Goal: Task Accomplishment & Management: Complete application form

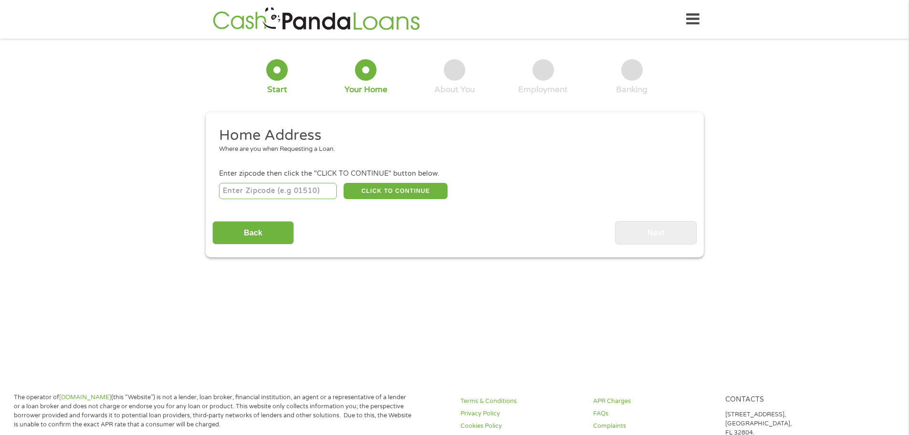
click at [295, 198] on input "number" at bounding box center [278, 191] width 118 height 16
type input "48506"
select select "[US_STATE]"
click at [367, 200] on div "48506 CLICK TO CONTINUE Please recheck your Zipcode, it seems to be Incorrect" at bounding box center [454, 191] width 470 height 20
click at [374, 194] on button "CLICK TO CONTINUE" at bounding box center [396, 191] width 104 height 16
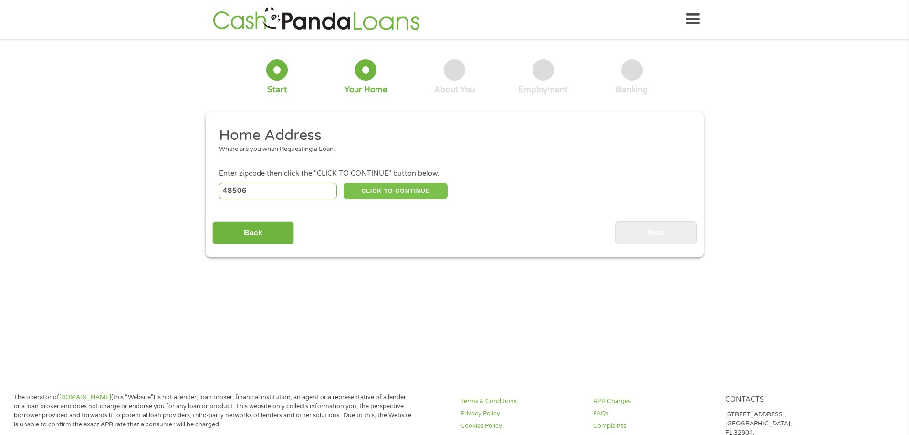
type input "48506"
type input "Flint"
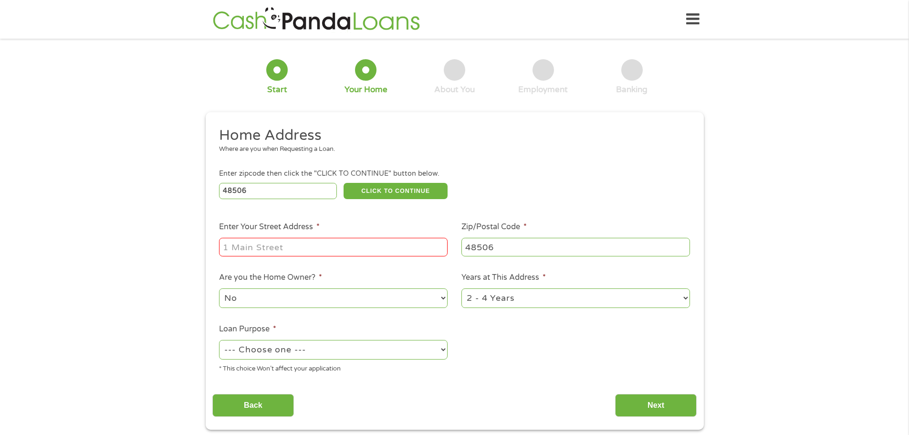
click at [289, 239] on input "Enter Your Street Address *" at bounding box center [333, 247] width 229 height 18
type input "[STREET_ADDRESS][PERSON_NAME]"
click at [510, 301] on select "1 Year or less 1 - 2 Years 2 - 4 Years Over 4 Years" at bounding box center [575, 298] width 229 height 20
select select "60months"
click at [461, 288] on select "1 Year or less 1 - 2 Years 2 - 4 Years Over 4 Years" at bounding box center [575, 298] width 229 height 20
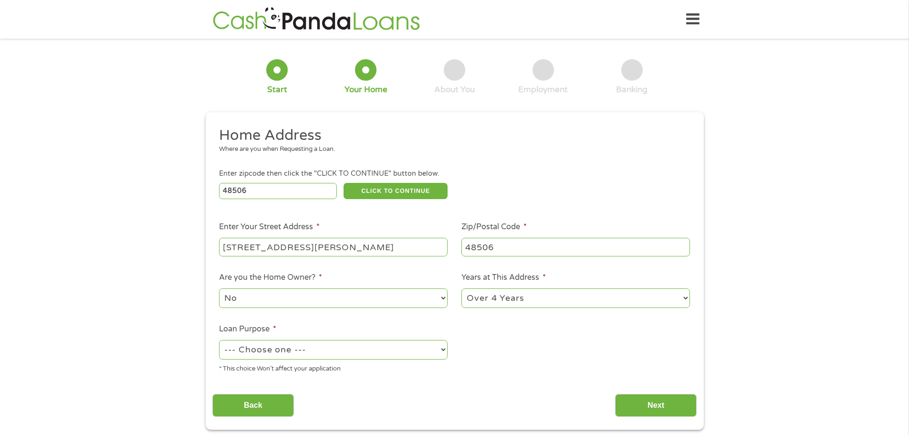
click at [291, 299] on select "No Yes" at bounding box center [333, 298] width 229 height 20
select select "yes"
click at [219, 288] on select "No Yes" at bounding box center [333, 298] width 229 height 20
click at [319, 347] on select "--- Choose one --- Pay Bills Debt Consolidation Home Improvement Major Purchase…" at bounding box center [333, 350] width 229 height 20
select select "other"
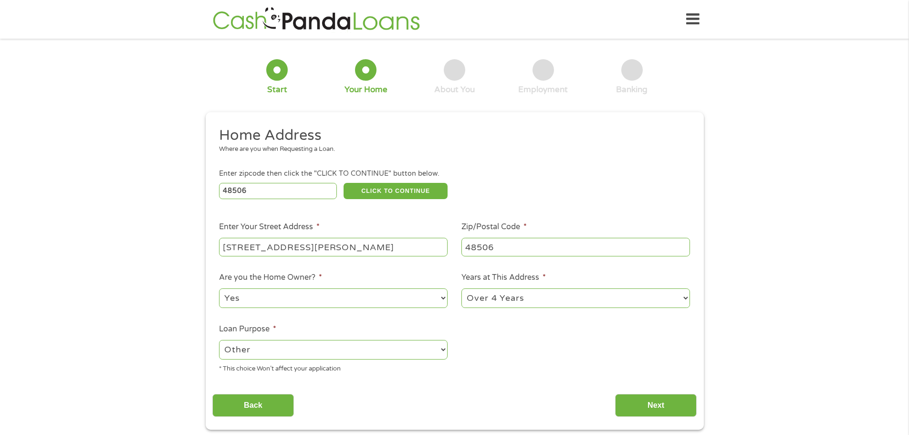
click at [219, 340] on select "--- Choose one --- Pay Bills Debt Consolidation Home Improvement Major Purchase…" at bounding box center [333, 350] width 229 height 20
click at [648, 405] on input "Next" at bounding box center [656, 405] width 82 height 23
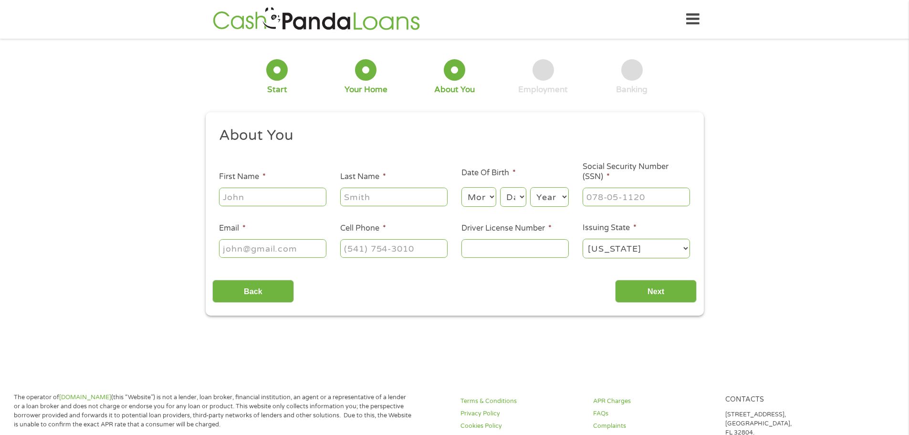
click at [295, 198] on input "First Name *" at bounding box center [272, 197] width 107 height 18
type input "[PERSON_NAME]"
type input "[EMAIL_ADDRESS][DOMAIN_NAME]"
type input "[PHONE_NUMBER]"
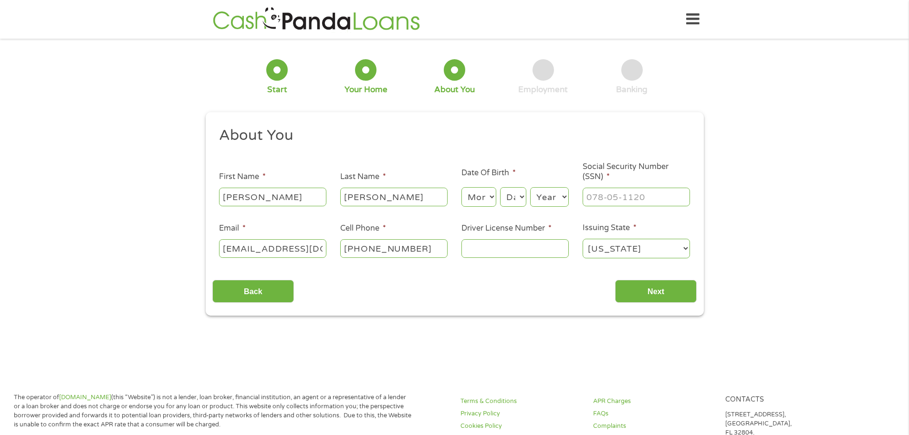
click at [487, 203] on select "Month 1 2 3 4 5 6 7 8 9 10 11 12" at bounding box center [478, 197] width 35 height 20
select select "4"
click at [461, 187] on select "Month 1 2 3 4 5 6 7 8 9 10 11 12" at bounding box center [478, 197] width 35 height 20
click at [506, 183] on div "Month Month 1 2 3 4 5 6 7 8 9 10 11 12 Day Day 1 2 3 4 5 6 7 8 9 10 11 12 13 14…" at bounding box center [514, 195] width 107 height 26
click at [509, 193] on select "Day 1 2 3 4 5 6 7 8 9 10 11 12 13 14 15 16 17 18 19 20 21 22 23 24 25 26 27 28 …" at bounding box center [513, 197] width 26 height 20
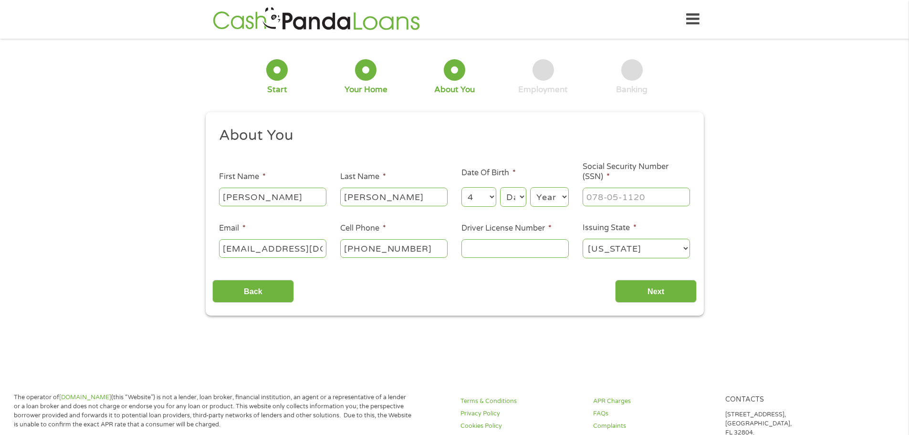
select select "27"
click at [500, 187] on select "Day 1 2 3 4 5 6 7 8 9 10 11 12 13 14 15 16 17 18 19 20 21 22 23 24 25 26 27 28 …" at bounding box center [513, 197] width 26 height 20
click at [544, 188] on select "Year [DATE] 2006 2005 2004 2003 2002 2001 2000 1999 1998 1997 1996 1995 1994 19…" at bounding box center [549, 197] width 39 height 20
select select "1988"
click at [530, 187] on select "Year [DATE] 2006 2005 2004 2003 2002 2001 2000 1999 1998 1997 1996 1995 1994 19…" at bounding box center [549, 197] width 39 height 20
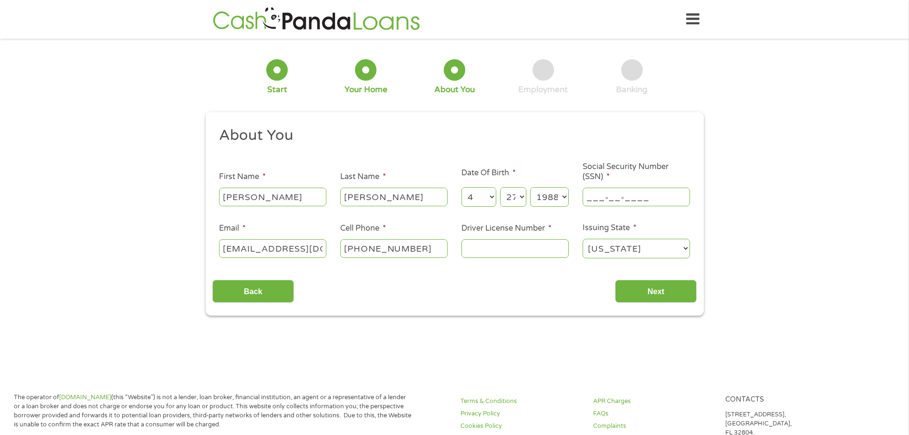
click at [613, 197] on input "___-__-____" at bounding box center [636, 197] width 107 height 18
type input "364-06-9394"
click at [490, 251] on input "Driver License Number *" at bounding box center [514, 248] width 107 height 18
type input "M620622139323"
click at [672, 285] on input "Next" at bounding box center [656, 291] width 82 height 23
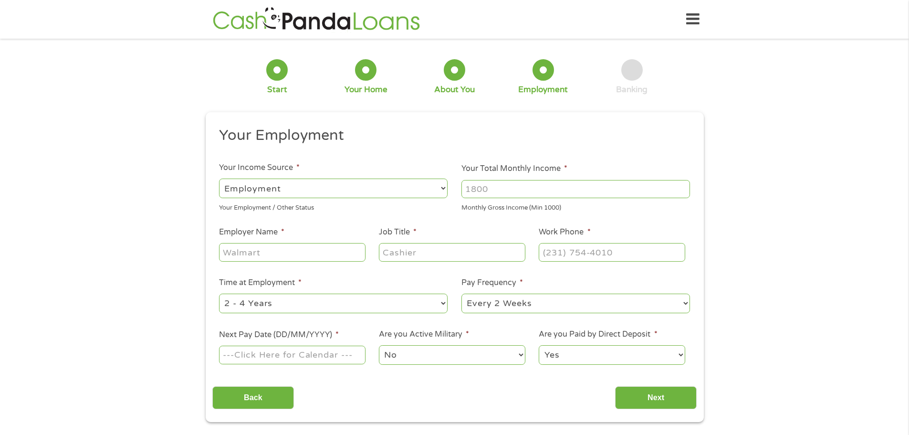
click at [303, 183] on select "--- Choose one --- Employment [DEMOGRAPHIC_DATA] Benefits" at bounding box center [333, 188] width 229 height 20
click at [506, 188] on input "Your Total Monthly Income *" at bounding box center [575, 189] width 229 height 18
type input "5800"
click at [291, 261] on div at bounding box center [292, 252] width 146 height 22
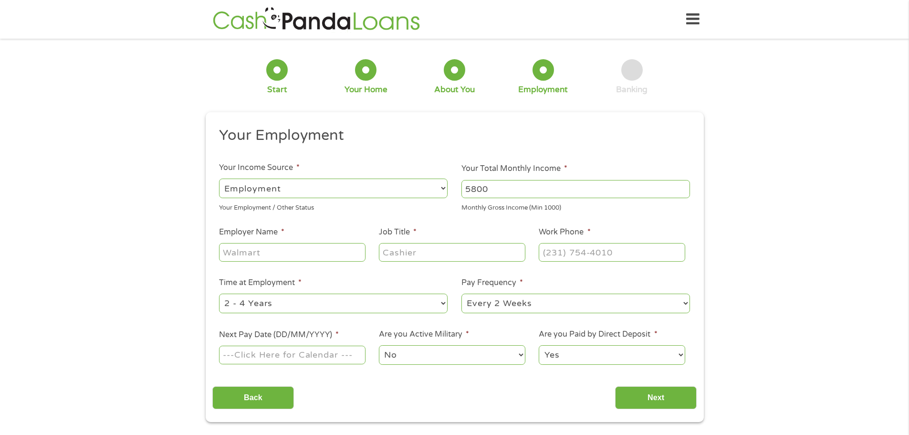
click at [293, 258] on input "Employer Name *" at bounding box center [292, 252] width 146 height 18
type input "[GEOGRAPHIC_DATA]"
click at [414, 250] on input "Job Title *" at bounding box center [452, 252] width 146 height 18
type input "Director"
click at [575, 255] on input "(___) ___-____" at bounding box center [612, 252] width 146 height 18
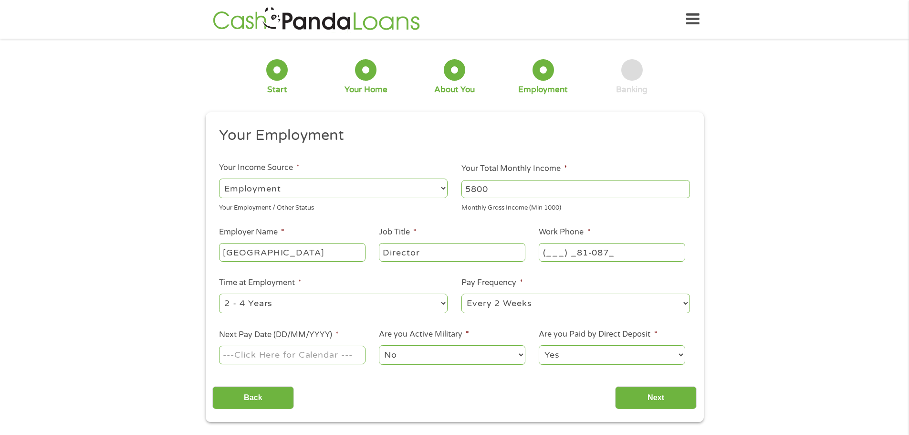
type input "(___) _81-0877"
click at [361, 301] on select "--- Choose one --- 1 Year or less 1 - 2 Years 2 - 4 Years Over 4 Years" at bounding box center [333, 303] width 229 height 20
click at [438, 307] on select "--- Choose one --- 1 Year or less 1 - 2 Years 2 - 4 Years Over 4 Years" at bounding box center [333, 303] width 229 height 20
select select "60months"
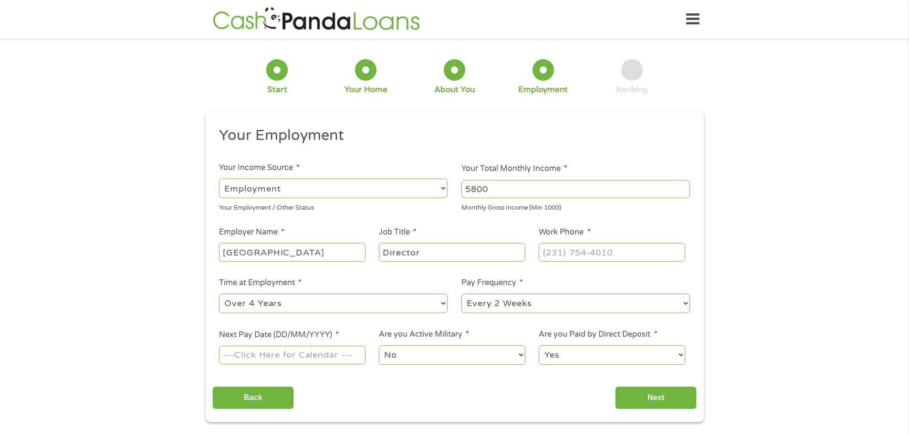
click at [219, 293] on select "--- Choose one --- 1 Year or less 1 - 2 Years 2 - 4 Years Over 4 Years" at bounding box center [333, 303] width 229 height 20
click at [300, 356] on input "Next Pay Date (DD/MM/YYYY) *" at bounding box center [292, 354] width 146 height 18
type input "[DATE]"
click at [433, 361] on select "No Yes" at bounding box center [452, 355] width 146 height 20
drag, startPoint x: 433, startPoint y: 360, endPoint x: 439, endPoint y: 359, distance: 5.8
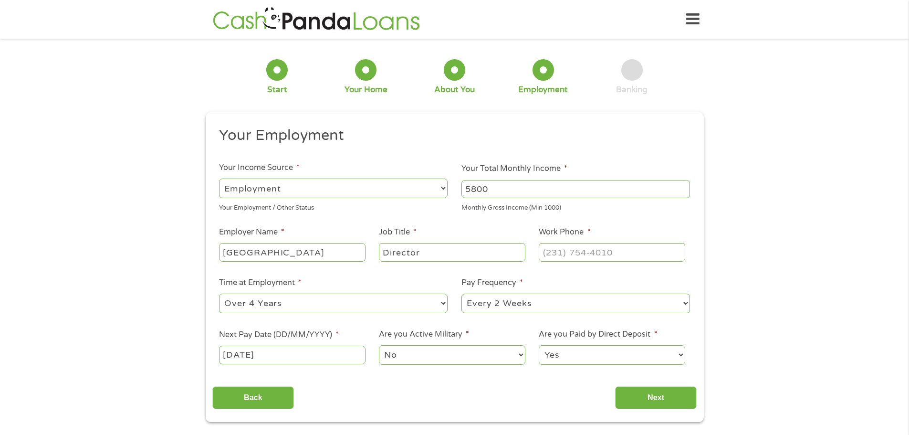
click at [433, 360] on select "No Yes" at bounding box center [452, 355] width 146 height 20
click at [590, 250] on input "(___) ___-____" at bounding box center [612, 252] width 146 height 18
drag, startPoint x: 632, startPoint y: 254, endPoint x: 530, endPoint y: 251, distance: 102.1
click at [534, 253] on li "Work Phone * (___) ___-8108" at bounding box center [612, 244] width 160 height 37
type input "[PHONE_NUMBER]"
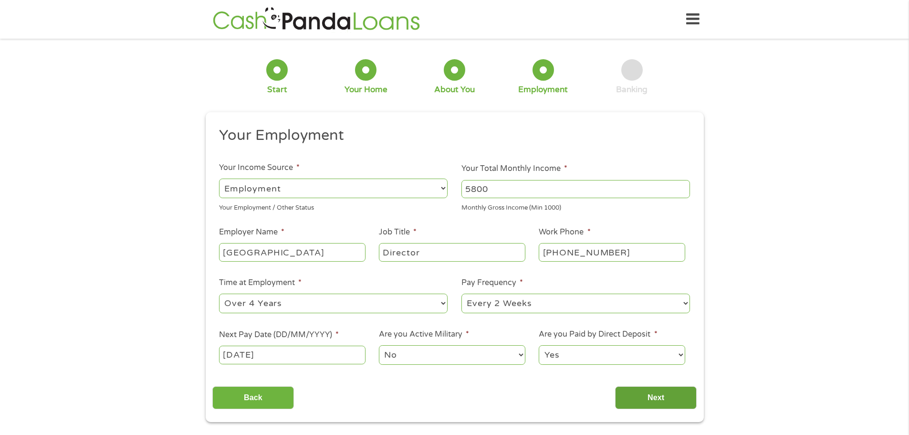
click at [652, 403] on input "Next" at bounding box center [656, 397] width 82 height 23
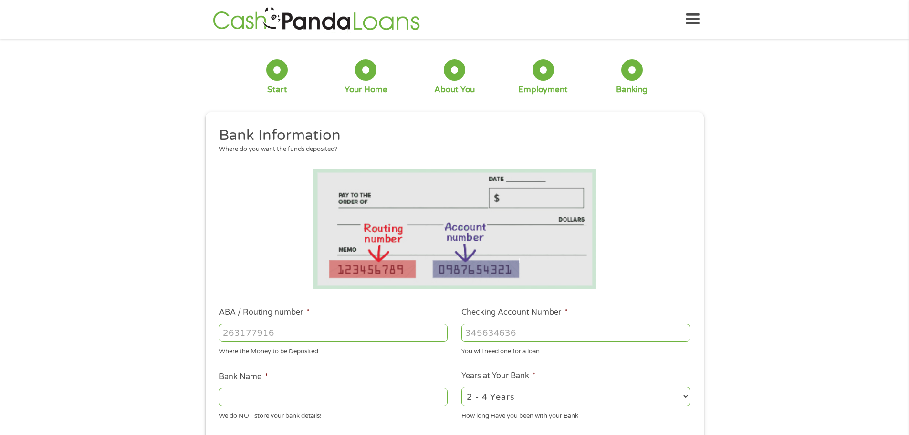
click at [360, 334] on input "ABA / Routing number *" at bounding box center [333, 332] width 229 height 18
type input "272480115"
type input "SECURITY CREDIT UNION"
type input "272480115"
click at [507, 332] on input "Checking Account Number *" at bounding box center [575, 332] width 229 height 18
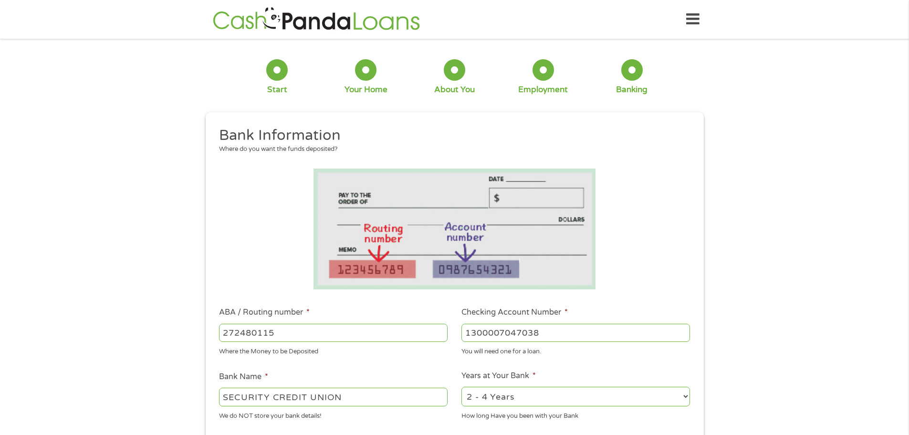
type input "1300007047038"
click at [585, 394] on select "2 - 4 Years 6 - 12 Months 1 - 2 Years Over 4 Years" at bounding box center [575, 396] width 229 height 20
click at [578, 396] on select "2 - 4 Years 6 - 12 Months 1 - 2 Years Over 4 Years" at bounding box center [575, 396] width 229 height 20
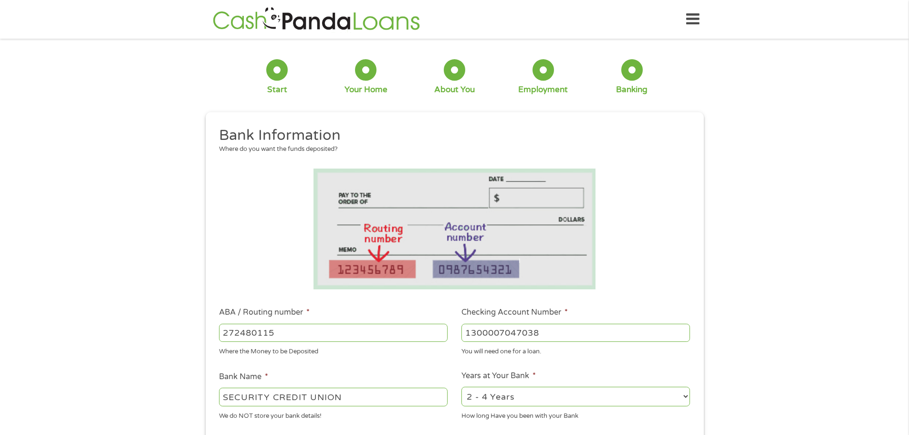
click at [578, 396] on select "2 - 4 Years 6 - 12 Months 1 - 2 Years Over 4 Years" at bounding box center [575, 396] width 229 height 20
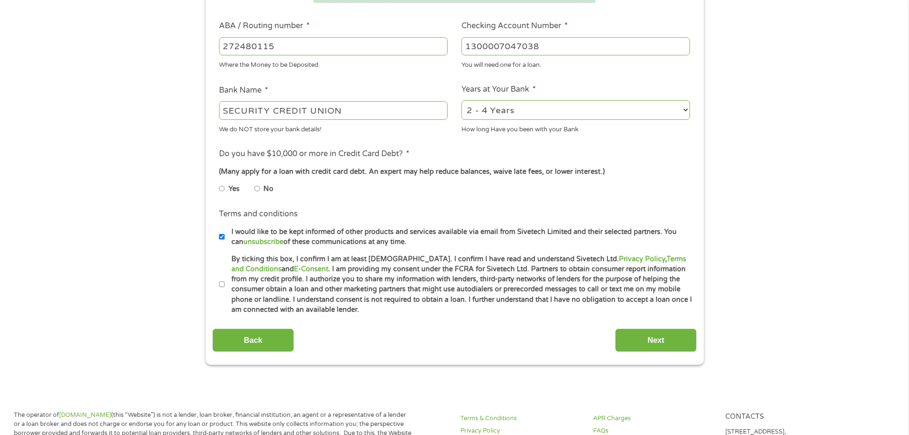
scroll to position [323, 0]
